Goal: Task Accomplishment & Management: Use online tool/utility

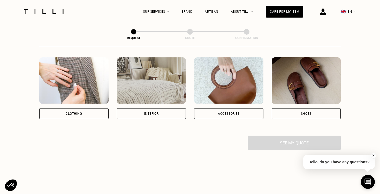
scroll to position [92, 0]
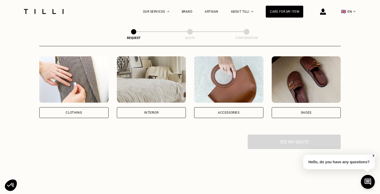
click at [64, 110] on div "Clothing" at bounding box center [73, 112] width 69 height 11
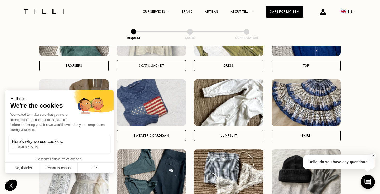
scroll to position [287, 0]
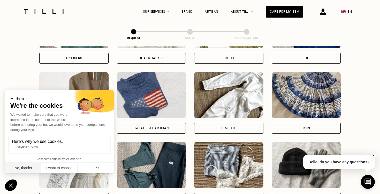
click at [35, 169] on button "No, thanks" at bounding box center [23, 168] width 36 height 11
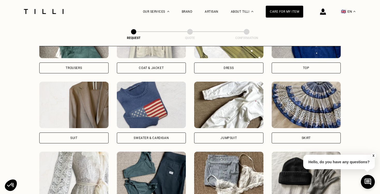
scroll to position [273, 0]
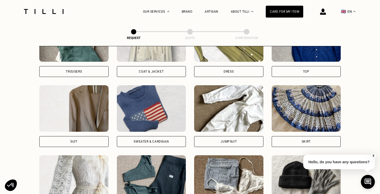
click at [87, 66] on div "Trousers" at bounding box center [73, 46] width 69 height 62
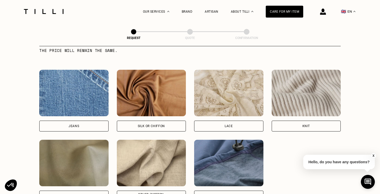
scroll to position [545, 0]
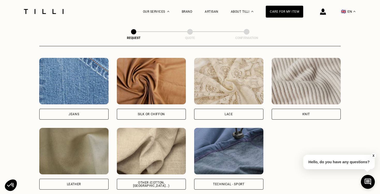
click at [91, 117] on div "Jeans" at bounding box center [73, 114] width 69 height 11
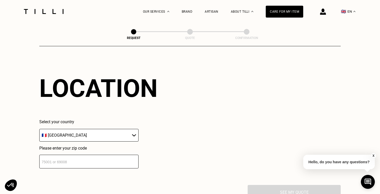
scroll to position [699, 0]
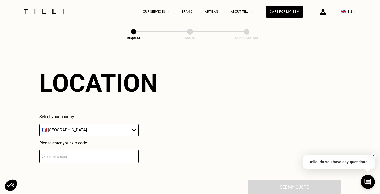
click at [96, 131] on select "🇦🇹 [GEOGRAPHIC_DATA] 🇧🇪 [GEOGRAPHIC_DATA] 🇧🇬 [GEOGRAPHIC_DATA] 🇭🇷 [GEOGRAPHIC_D…" at bounding box center [88, 130] width 99 height 13
select select "LV"
click at [80, 154] on input "number" at bounding box center [88, 157] width 99 height 14
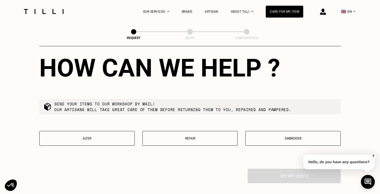
scroll to position [845, 0]
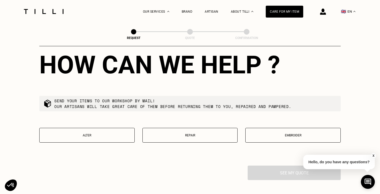
type input "1011"
click at [188, 142] on button "Repair" at bounding box center [190, 135] width 95 height 15
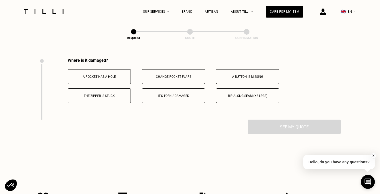
scroll to position [954, 0]
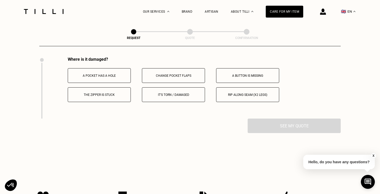
click at [191, 97] on p "It's torn / damaged" at bounding box center [173, 95] width 57 height 4
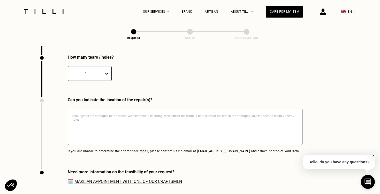
scroll to position [1018, 0]
click at [129, 124] on textarea at bounding box center [185, 127] width 235 height 36
click at [108, 65] on div "1" at bounding box center [168, 69] width 201 height 21
click at [107, 73] on icon at bounding box center [106, 73] width 5 height 5
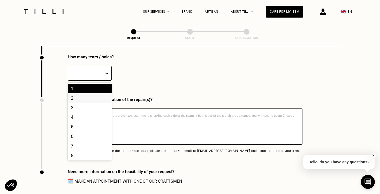
click at [92, 101] on div "2" at bounding box center [90, 98] width 44 height 10
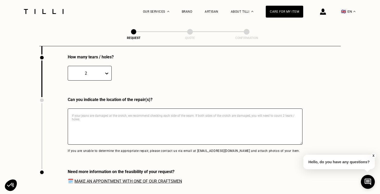
click at [98, 127] on textarea at bounding box center [185, 127] width 235 height 36
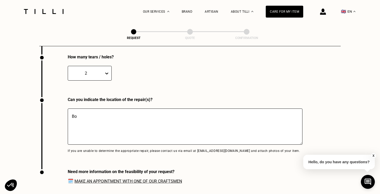
type textarea "B"
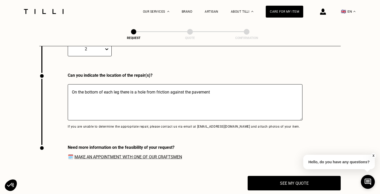
scroll to position [1071, 0]
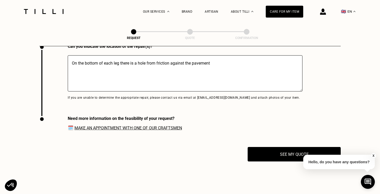
type textarea "On the bottom of each leg there is a hole from friction against the pavement"
click at [107, 129] on link "Make an appointment with one of our craftsmen" at bounding box center [128, 128] width 108 height 5
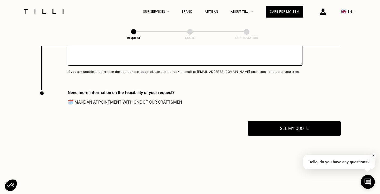
scroll to position [1097, 0]
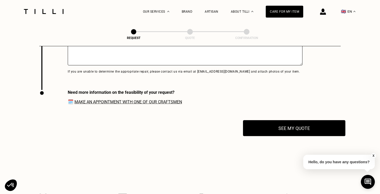
click at [276, 129] on button "See my quote" at bounding box center [294, 128] width 102 height 16
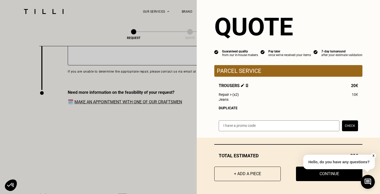
scroll to position [0, 0]
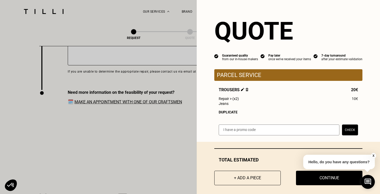
click at [374, 154] on button "X" at bounding box center [373, 156] width 5 height 6
